Goal: Check status: Check status

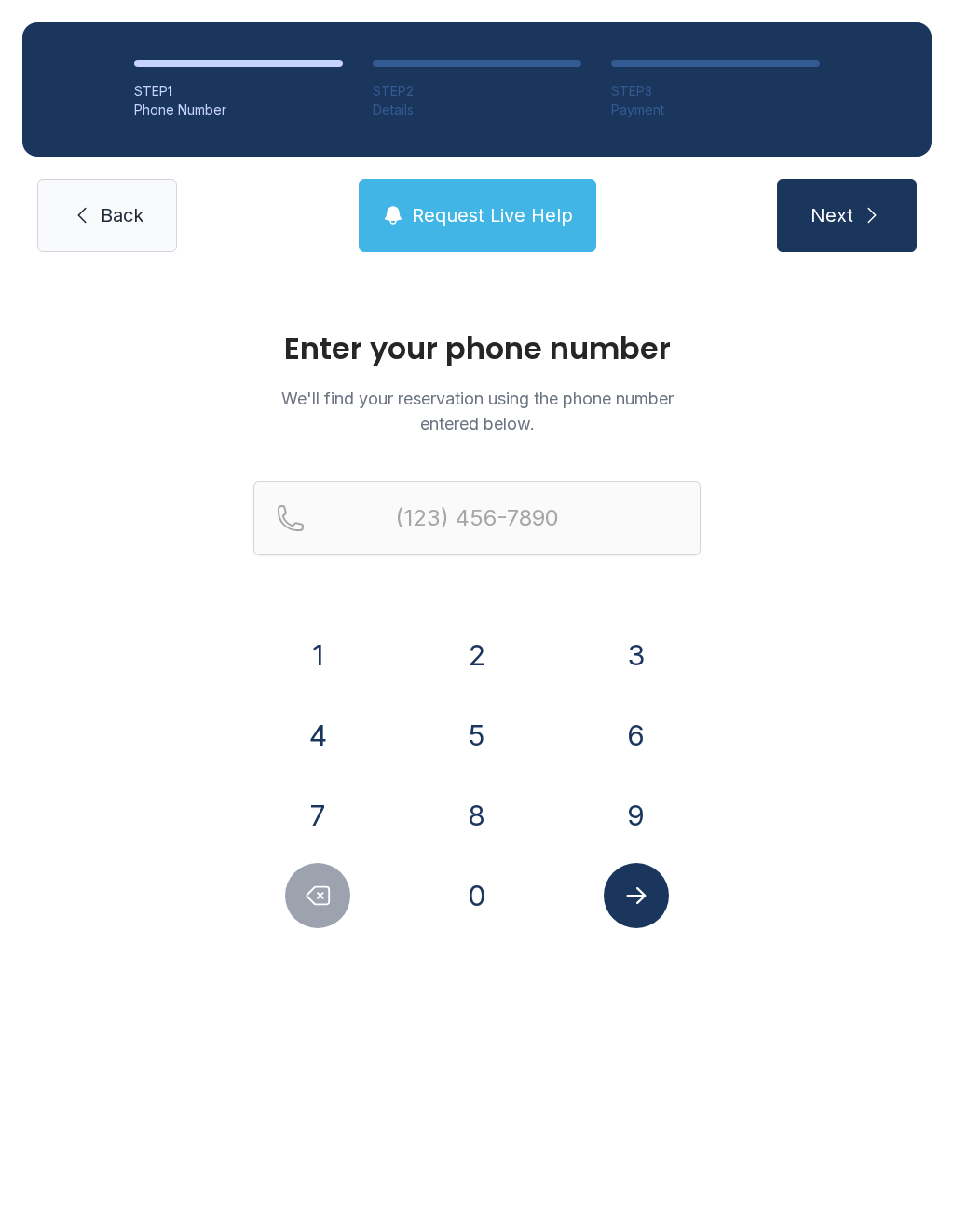
click at [314, 747] on button "4" at bounding box center [317, 734] width 65 height 65
click at [493, 908] on button "0" at bounding box center [476, 895] width 65 height 65
click at [301, 756] on button "4" at bounding box center [317, 734] width 65 height 65
click at [646, 743] on button "6" at bounding box center [636, 734] width 65 height 65
click at [331, 819] on button "7" at bounding box center [317, 814] width 65 height 65
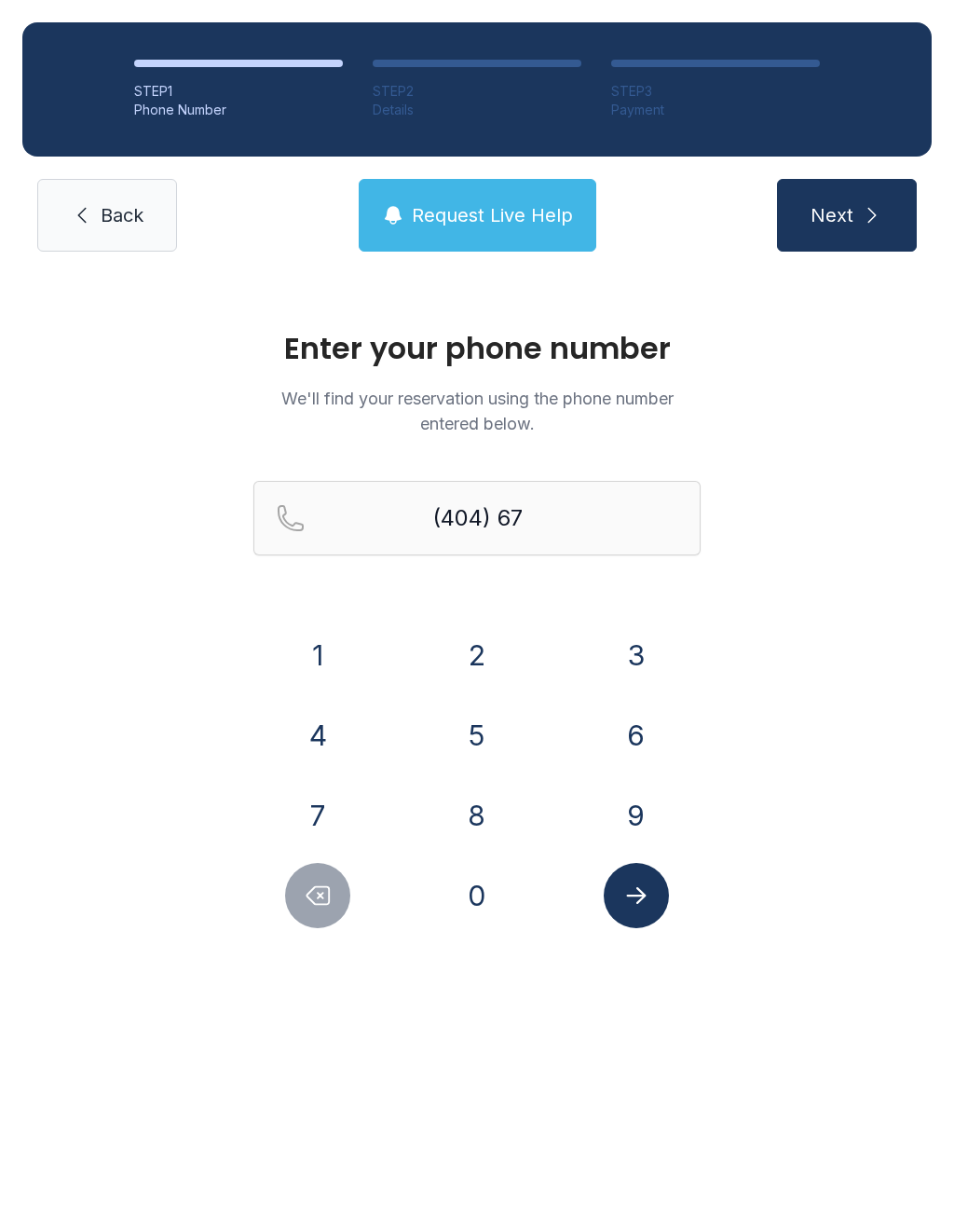
click at [490, 890] on button "0" at bounding box center [476, 895] width 65 height 65
click at [634, 803] on button "9" at bounding box center [636, 814] width 65 height 65
click at [615, 821] on button "9" at bounding box center [636, 814] width 65 height 65
click at [283, 831] on div "7" at bounding box center [318, 814] width 130 height 65
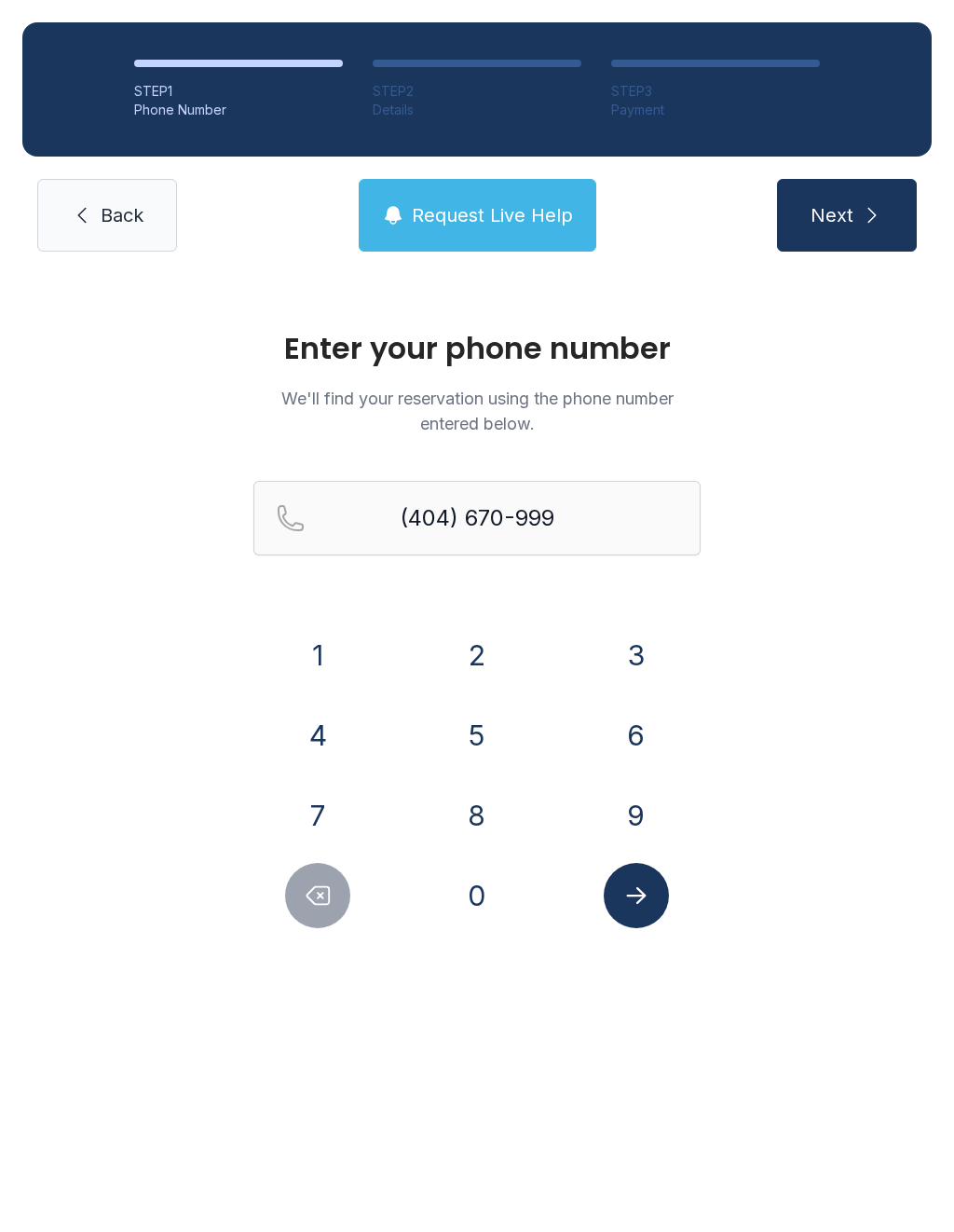
click at [342, 790] on div "7" at bounding box center [318, 814] width 130 height 65
click at [327, 788] on button "7" at bounding box center [317, 814] width 65 height 65
type input "[PHONE_NUMBER]"
click at [655, 917] on button "Submit lookup form" at bounding box center [636, 895] width 65 height 65
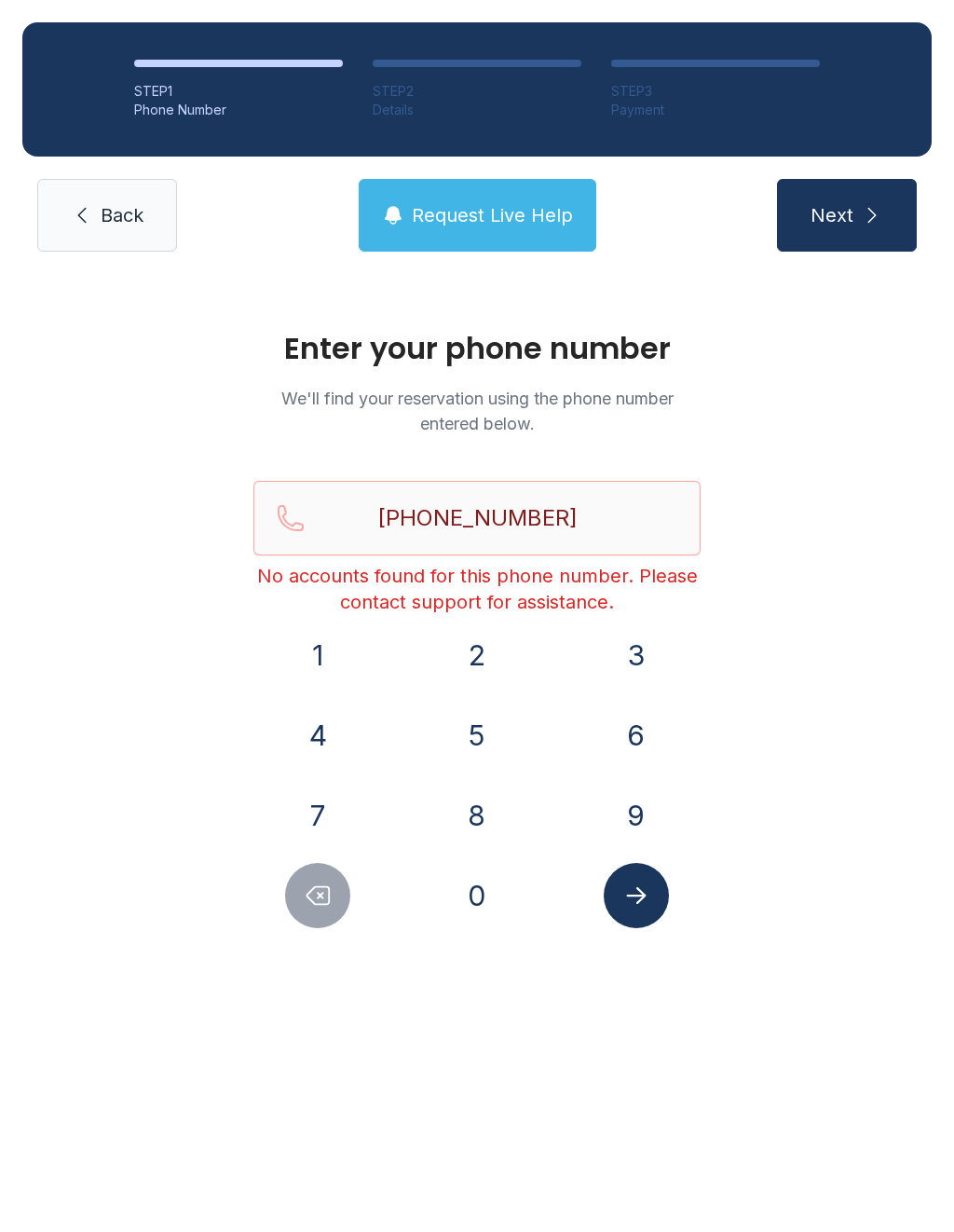
click at [826, 221] on span "Next" at bounding box center [832, 215] width 43 height 26
click at [500, 234] on button "Request Live Help" at bounding box center [477, 214] width 238 height 72
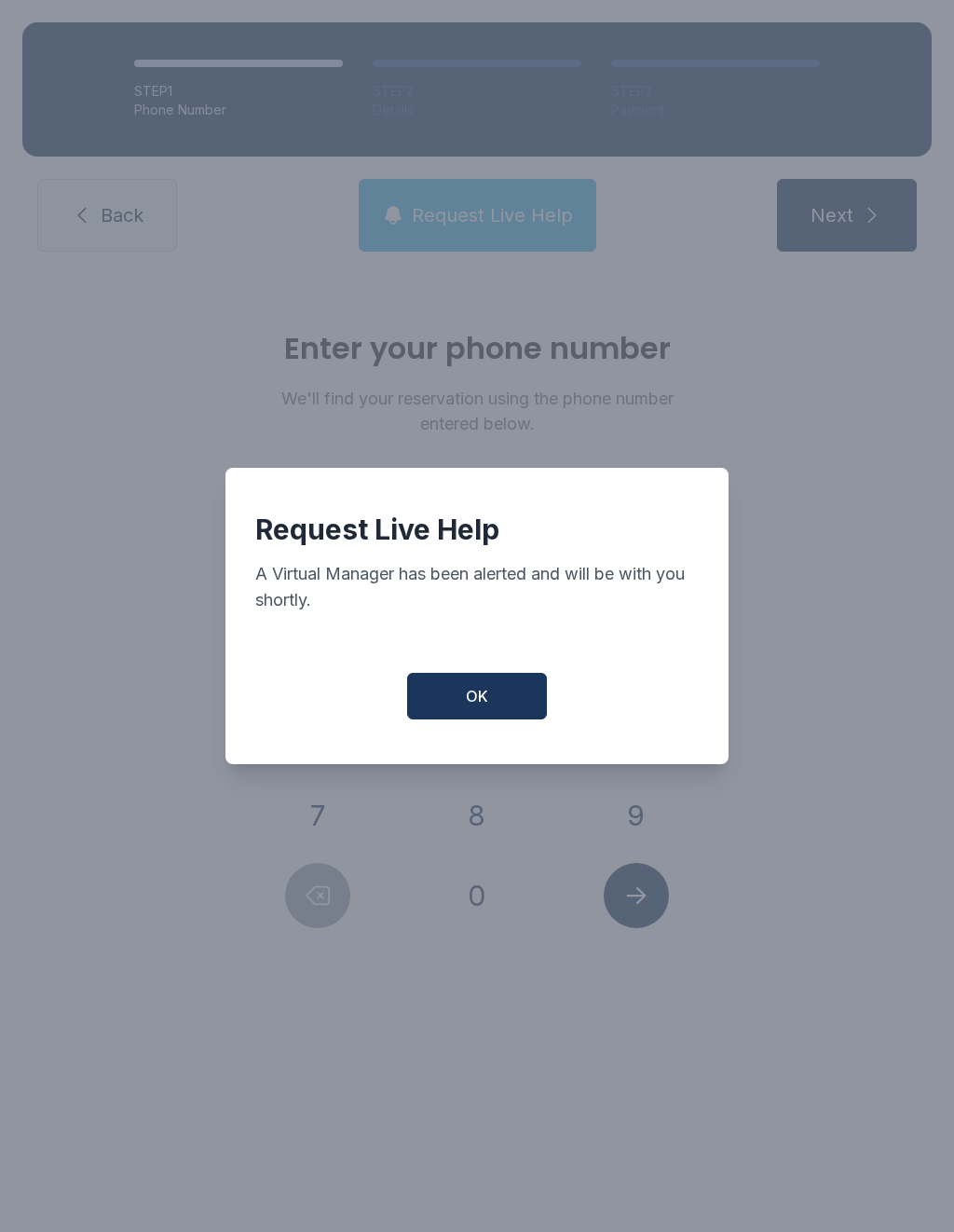
click at [483, 682] on button "OK" at bounding box center [477, 696] width 140 height 47
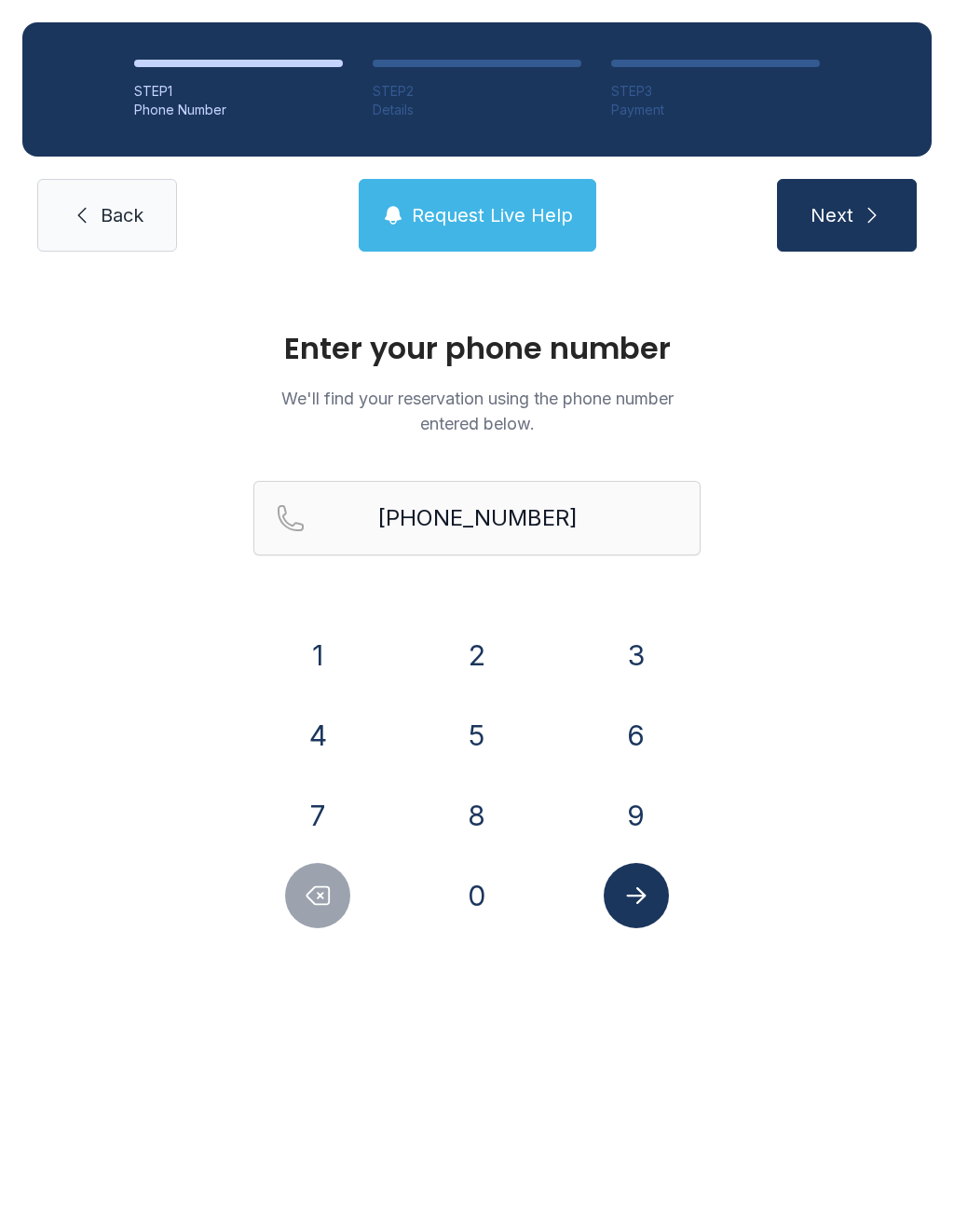
click at [859, 208] on button "Next" at bounding box center [846, 214] width 140 height 72
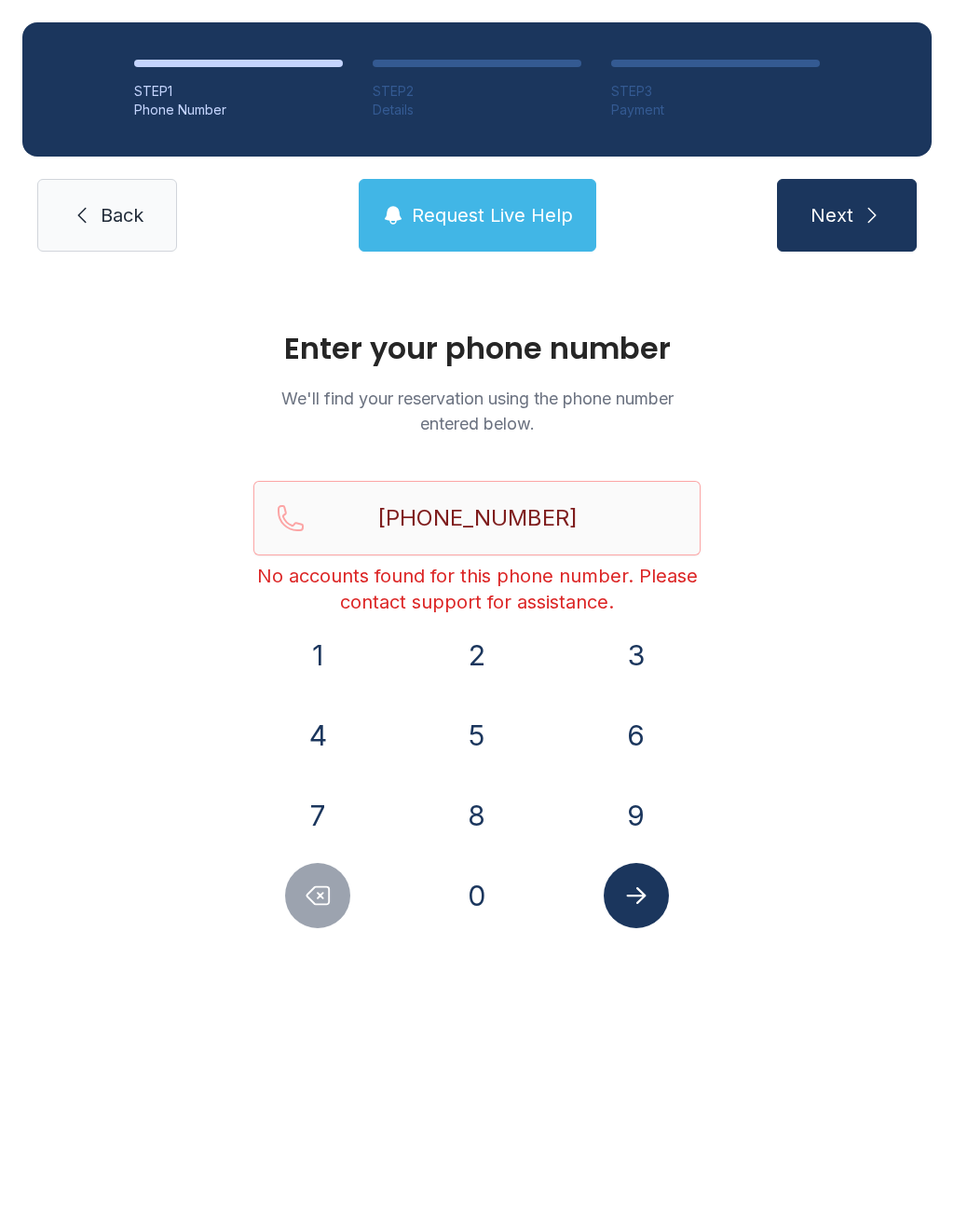
click at [813, 223] on span "Next" at bounding box center [832, 215] width 43 height 26
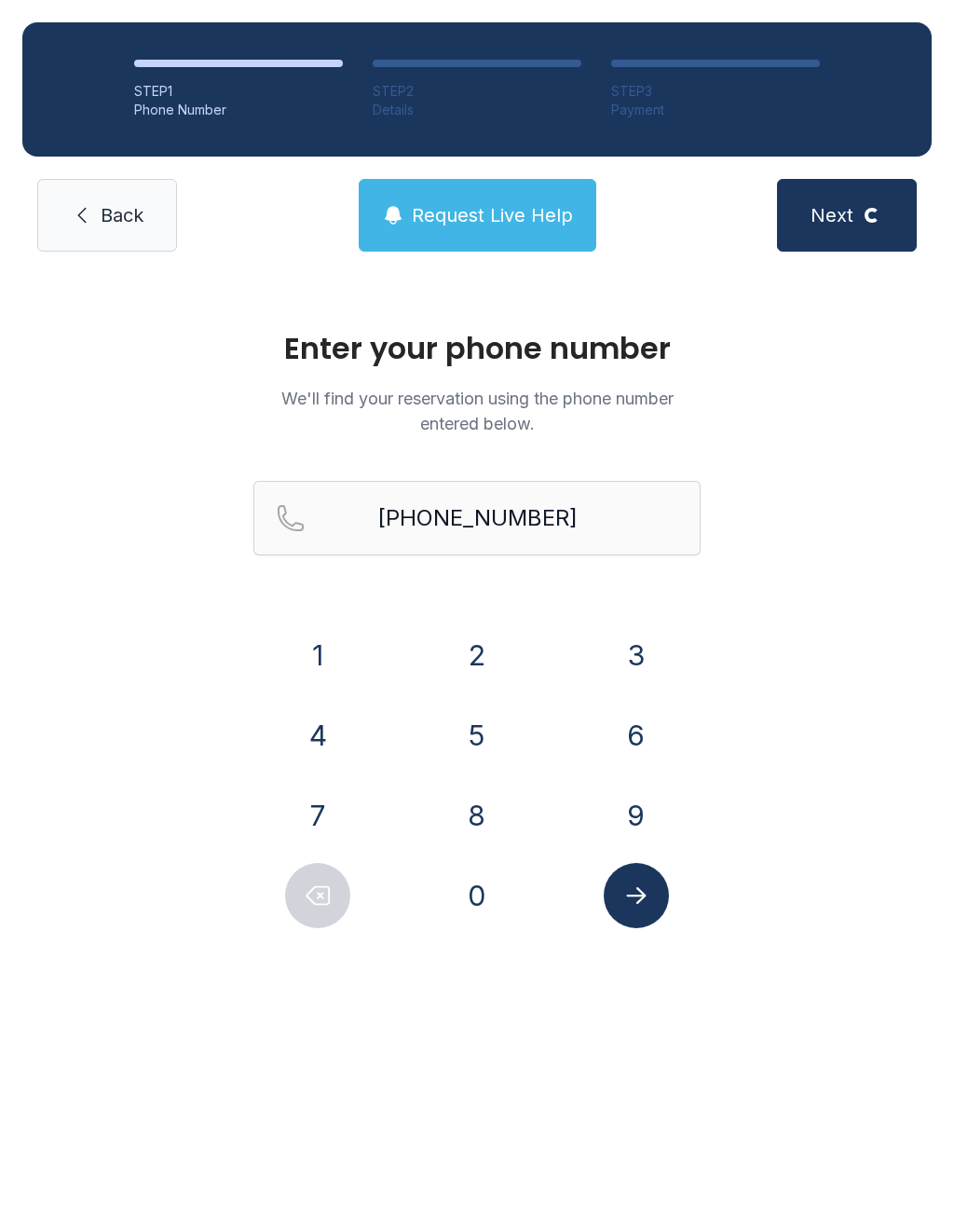
click at [833, 217] on span "Next" at bounding box center [832, 215] width 43 height 26
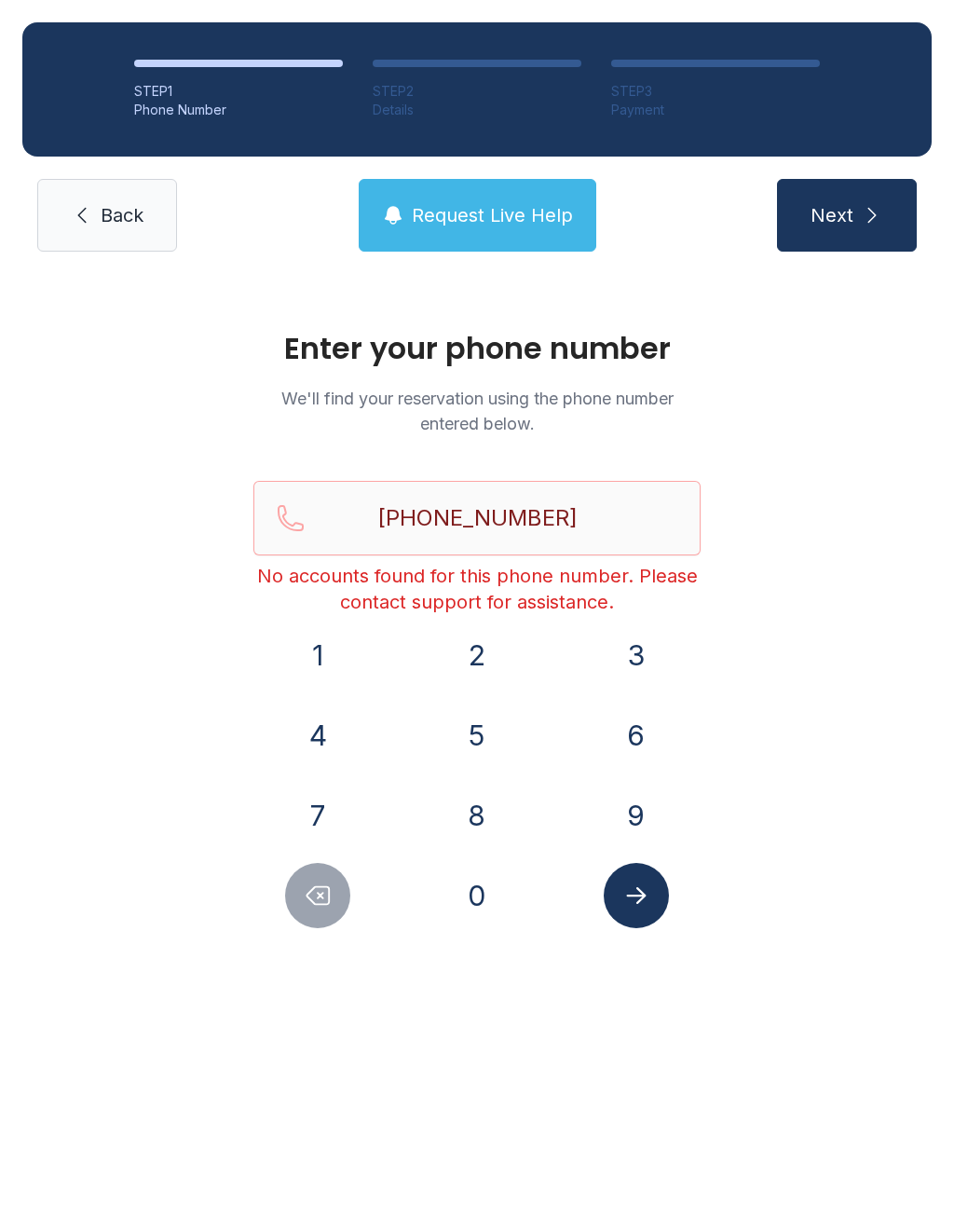
click at [835, 221] on span "Next" at bounding box center [832, 215] width 43 height 26
click at [842, 213] on span "Next" at bounding box center [832, 215] width 43 height 26
click at [647, 896] on icon "Submit lookup form" at bounding box center [637, 896] width 28 height 28
click at [101, 207] on span "Back" at bounding box center [122, 215] width 43 height 26
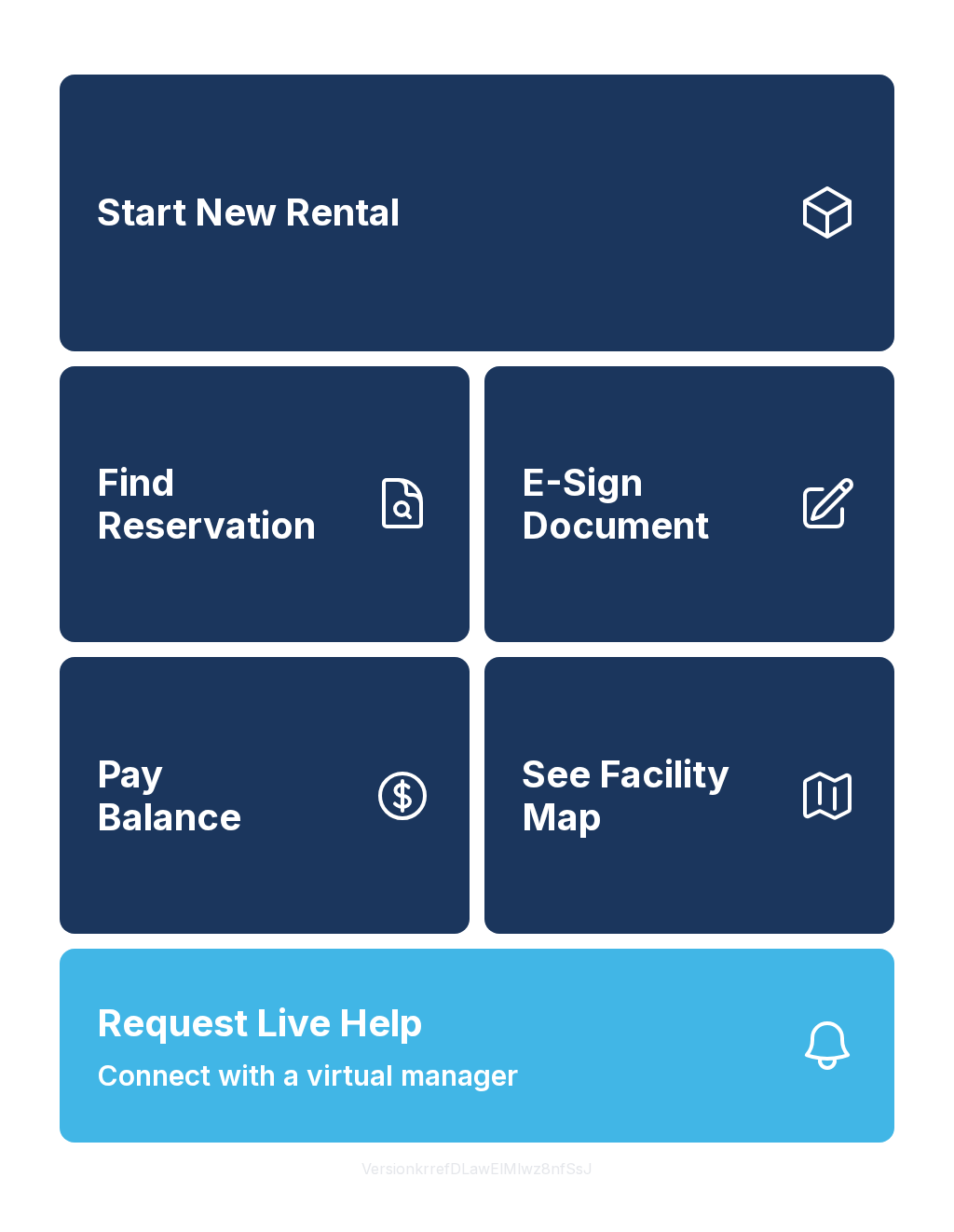
click at [701, 544] on span "E-Sign Document" at bounding box center [653, 503] width 261 height 85
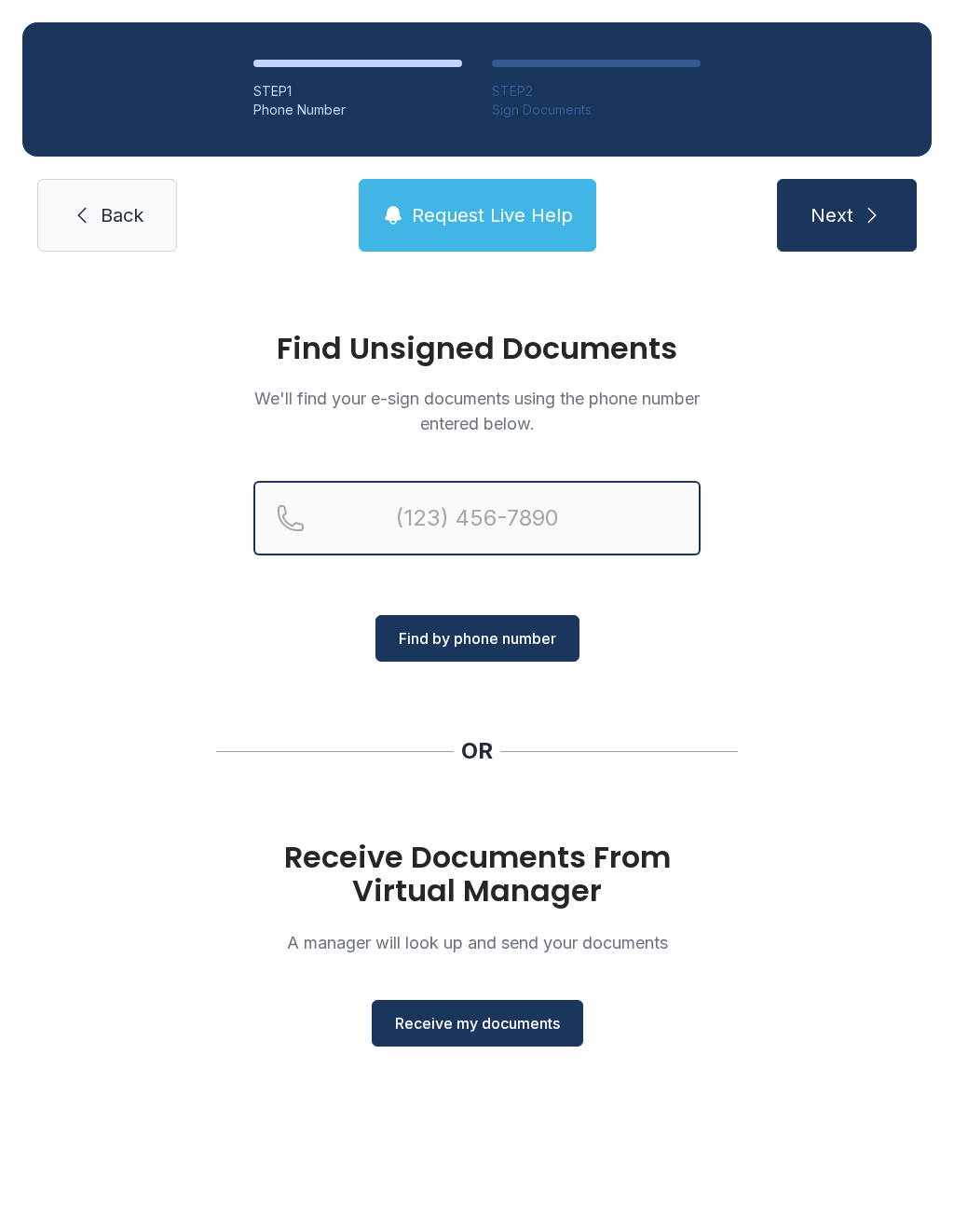
click at [428, 512] on input "Reservation phone number" at bounding box center [477, 517] width 447 height 74
type input "[PHONE_NUMBER]"
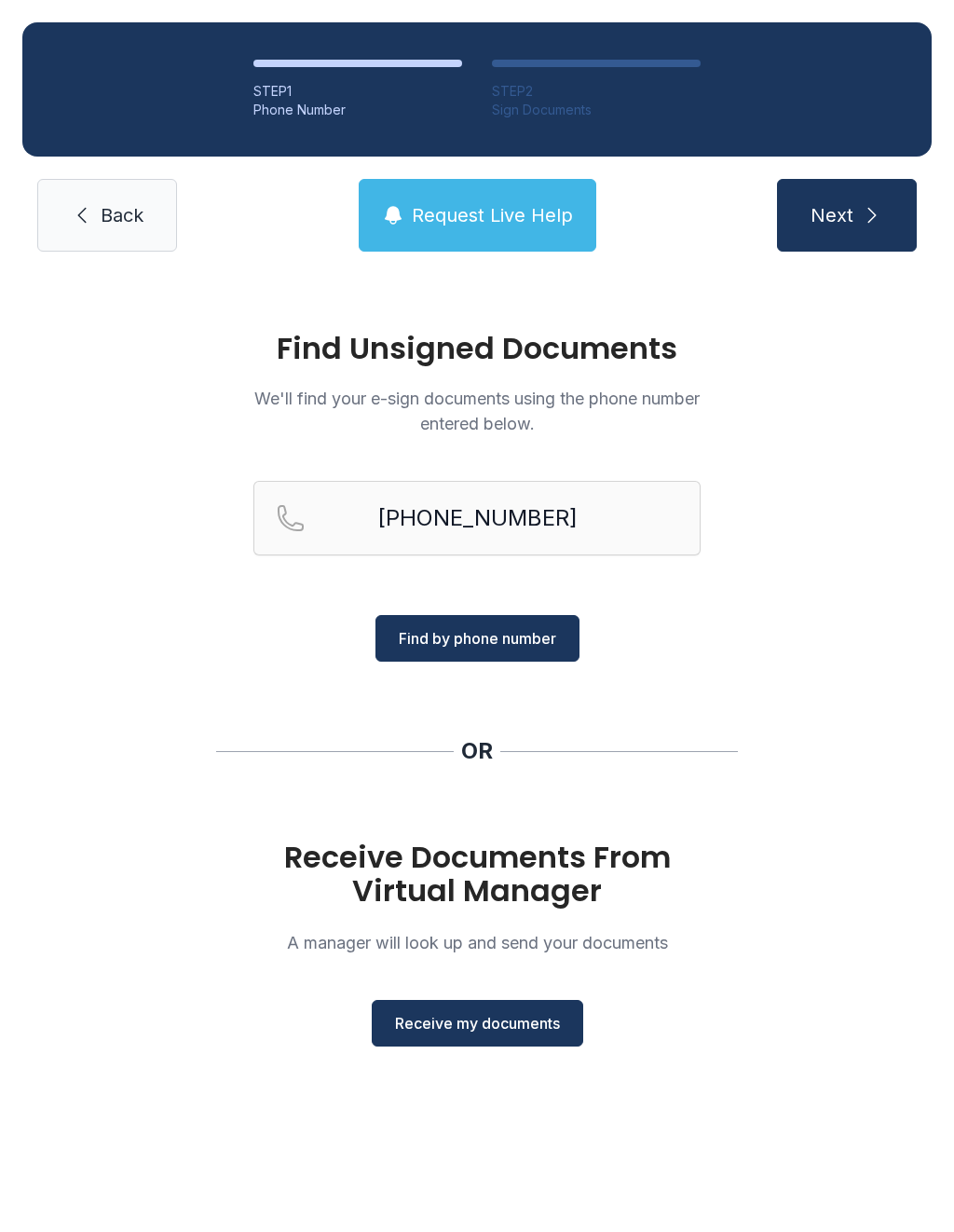
click at [516, 615] on button "Find by phone number" at bounding box center [477, 639] width 204 height 47
click at [542, 648] on span "Find by phone number" at bounding box center [478, 639] width 158 height 23
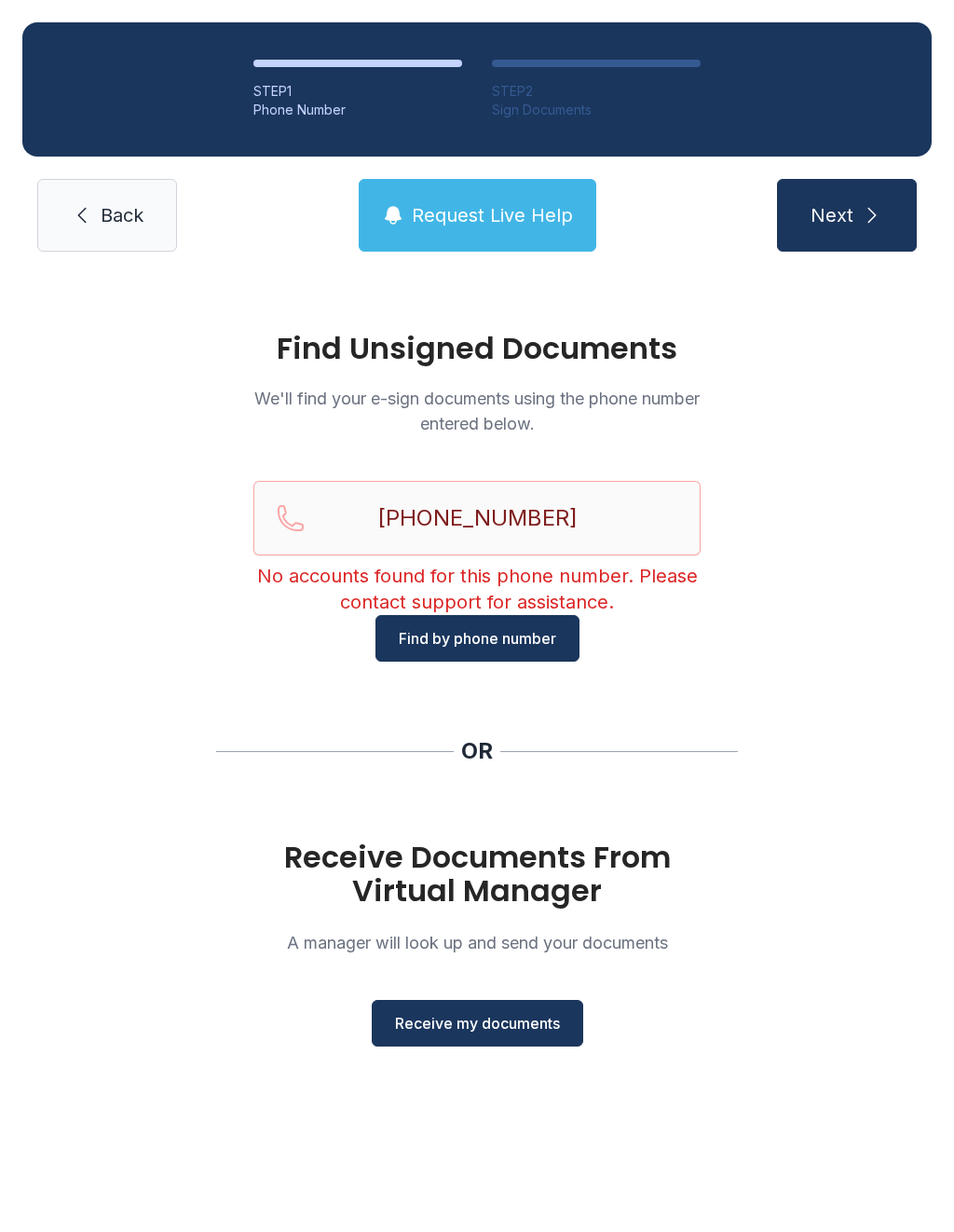
click at [828, 187] on button "Next" at bounding box center [846, 214] width 140 height 72
click at [514, 652] on button "Find by phone number" at bounding box center [477, 639] width 204 height 47
click at [515, 619] on button "Find by phone number" at bounding box center [477, 639] width 204 height 47
click at [851, 214] on span "Next" at bounding box center [832, 215] width 43 height 26
